Goal: Register for event/course

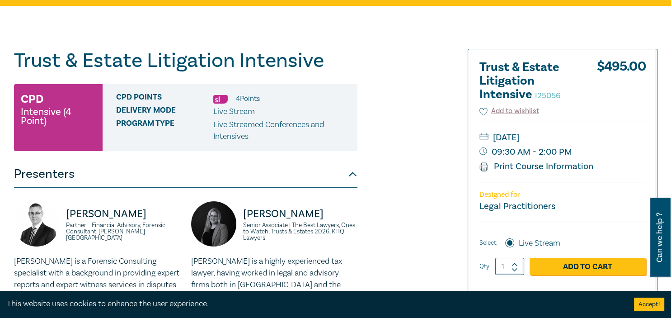
scroll to position [95, 0]
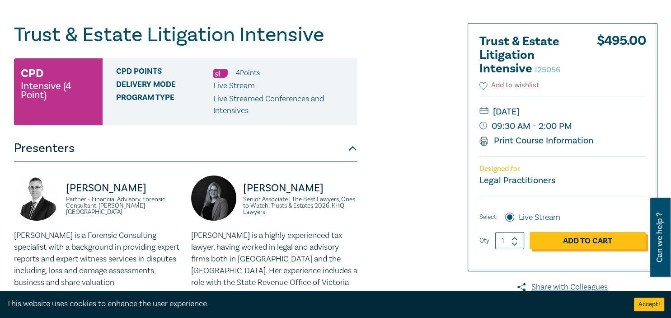
click at [602, 236] on link "Add to Cart" at bounding box center [588, 240] width 116 height 17
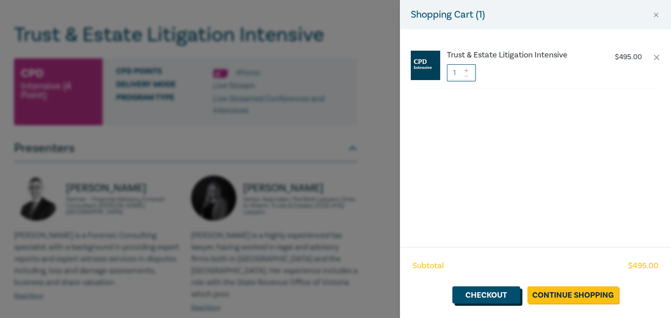
click at [496, 299] on link "Checkout" at bounding box center [487, 294] width 68 height 17
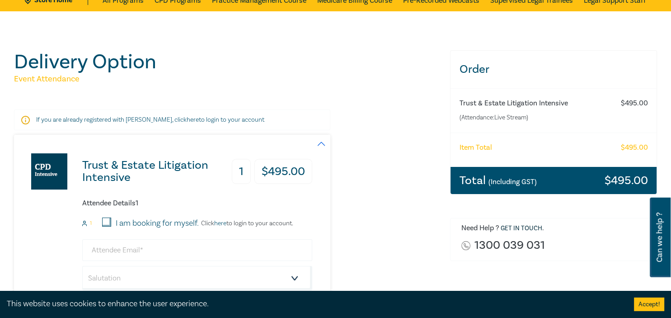
scroll to position [95, 0]
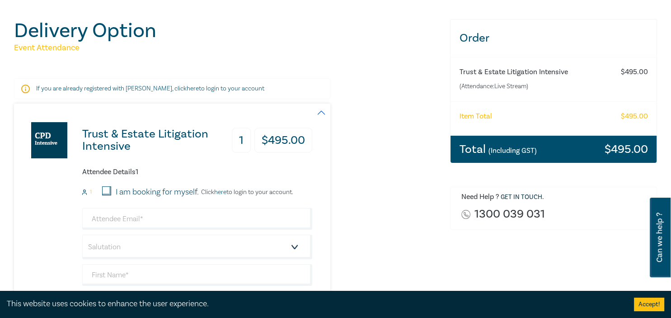
click at [162, 187] on label "I am booking for myself." at bounding box center [157, 192] width 83 height 12
click at [111, 187] on input "I am booking for myself." at bounding box center [106, 190] width 9 height 9
checkbox input "true"
click at [140, 216] on input "email" at bounding box center [197, 219] width 230 height 22
type input "[EMAIL_ADDRESS][DOMAIN_NAME]"
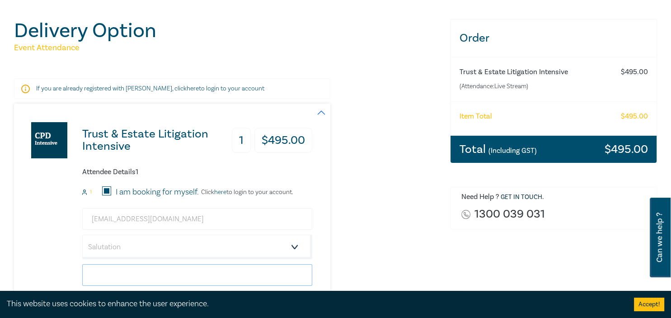
type input "[PERSON_NAME]"
type input "0418378026"
type input "AU"
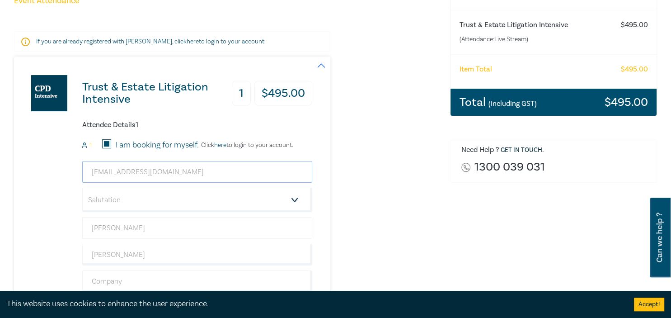
scroll to position [191, 0]
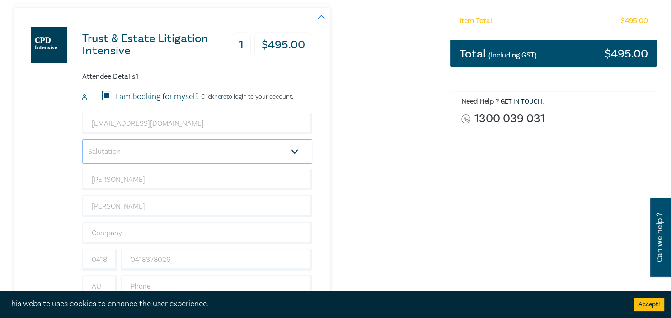
click at [82, 139] on select "Salutation Mr. Mrs. Ms. Miss Dr. Prof. Other" at bounding box center [197, 151] width 230 height 24
select select "Miss"
click option "Miss" at bounding box center [0, 0] width 0 height 0
click at [104, 230] on input "text" at bounding box center [197, 233] width 230 height 22
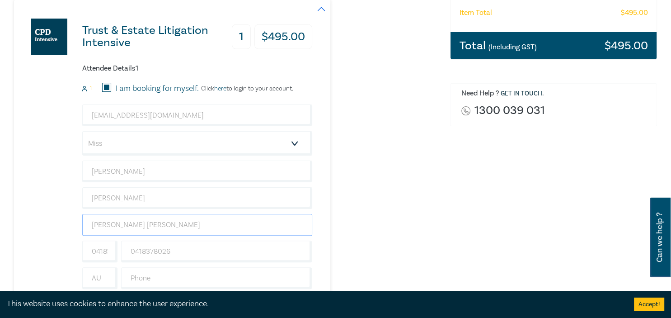
scroll to position [334, 0]
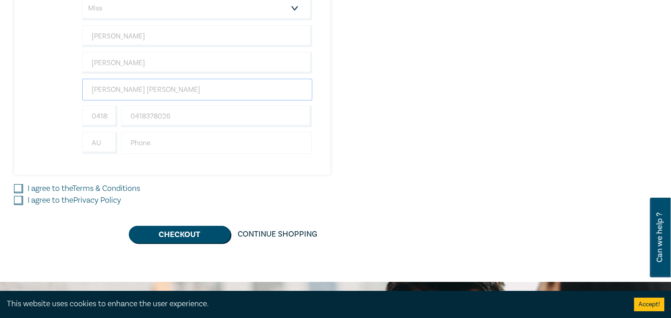
type input "[PERSON_NAME] [PERSON_NAME]"
click at [134, 141] on input "text" at bounding box center [216, 143] width 191 height 22
click at [71, 183] on label "I agree to the Terms & Conditions" at bounding box center [84, 189] width 113 height 12
click at [23, 184] on input "I agree to the Terms & Conditions" at bounding box center [18, 188] width 9 height 9
checkbox input "true"
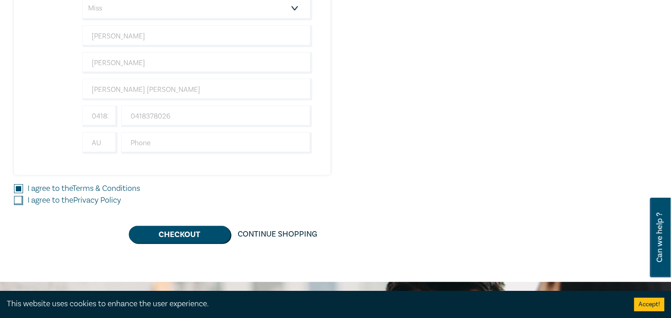
click at [65, 195] on label "I agree to the Privacy Policy" at bounding box center [75, 200] width 94 height 12
click at [23, 196] on input "I agree to the Privacy Policy" at bounding box center [18, 200] width 9 height 9
checkbox input "true"
click at [218, 238] on button "Checkout" at bounding box center [180, 234] width 102 height 17
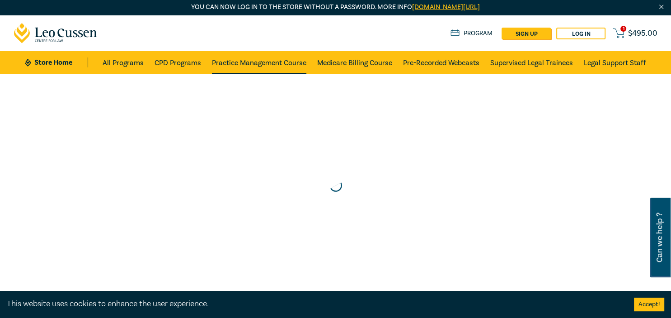
scroll to position [0, 0]
